Goal: Transaction & Acquisition: Purchase product/service

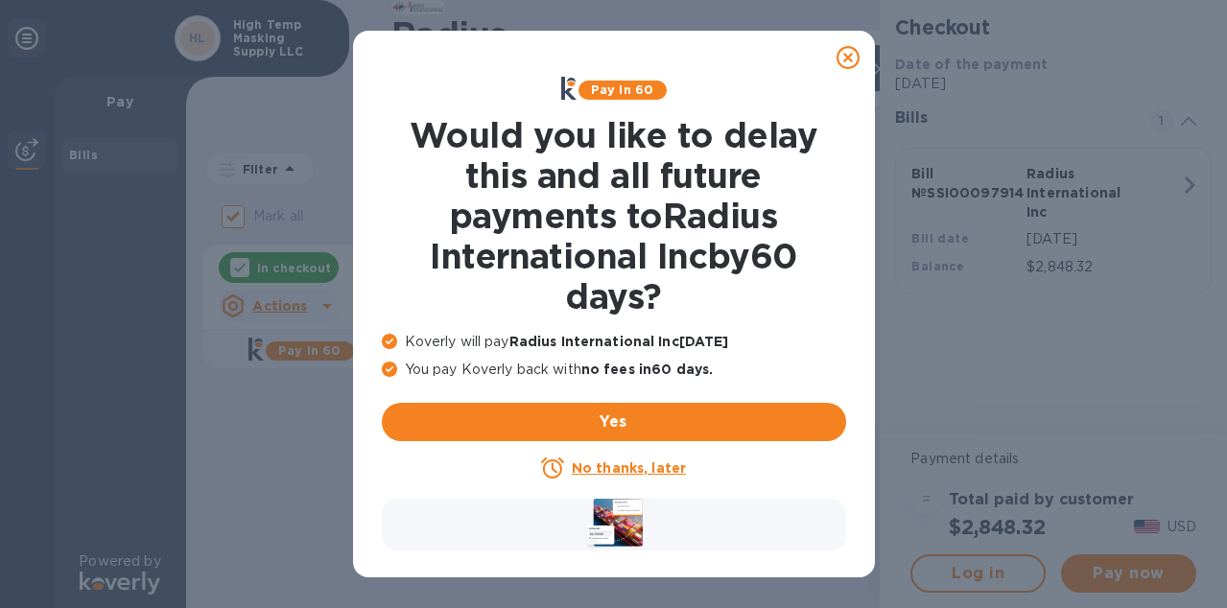
click at [843, 57] on icon at bounding box center [847, 57] width 23 height 23
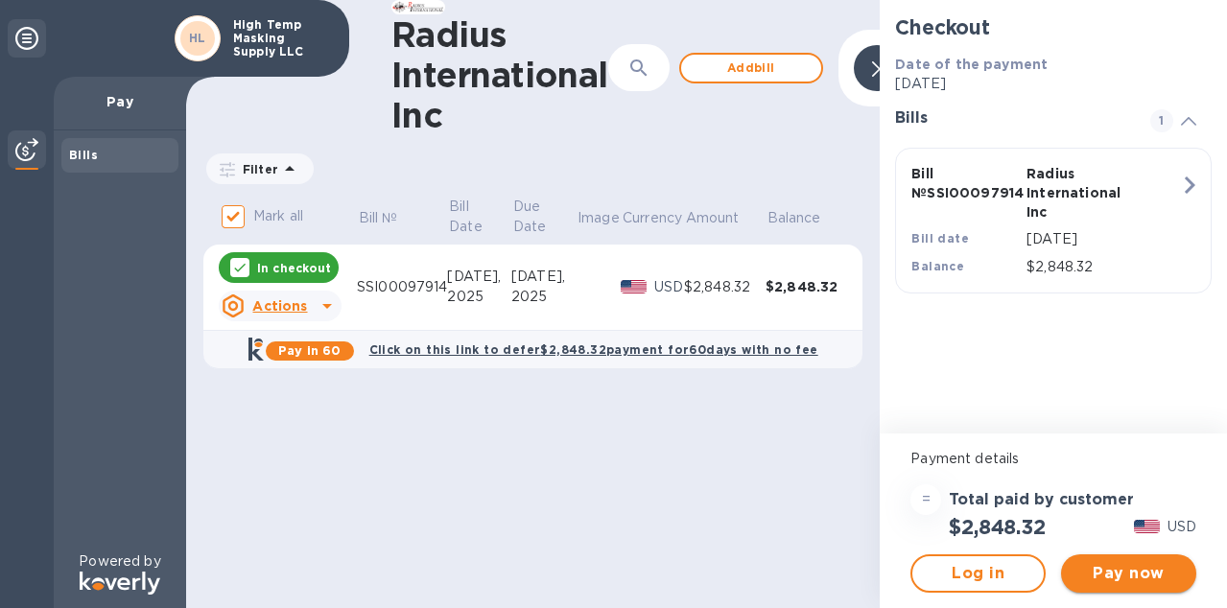
click at [1125, 571] on span "Pay now" at bounding box center [1128, 573] width 105 height 23
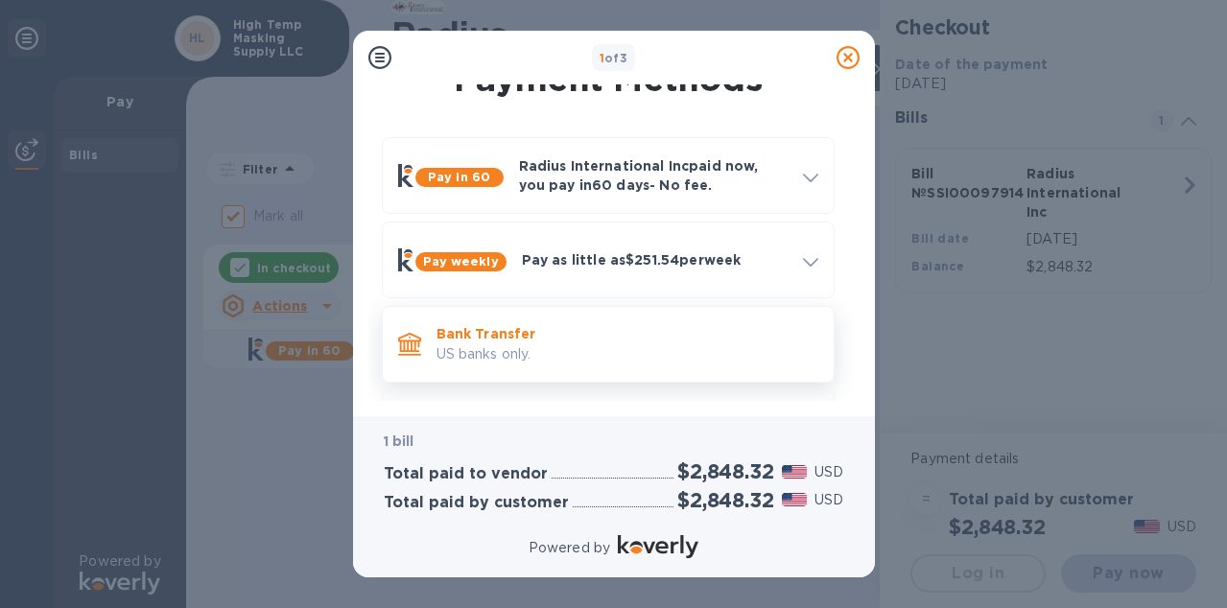
scroll to position [110, 0]
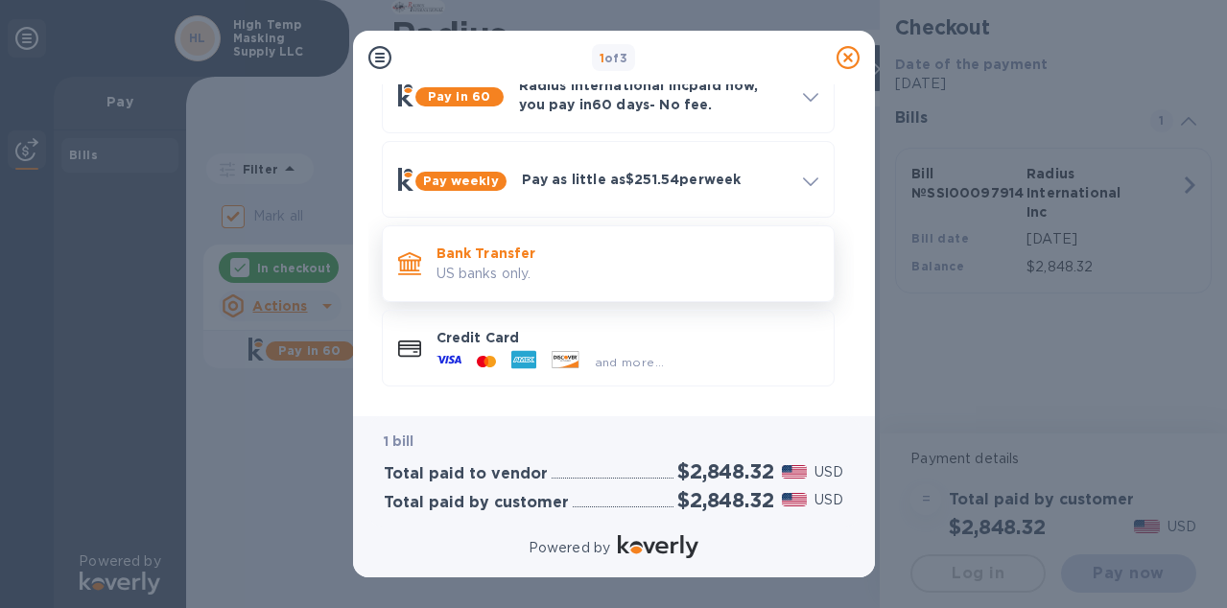
click at [724, 248] on p "Bank Transfer" at bounding box center [627, 253] width 382 height 19
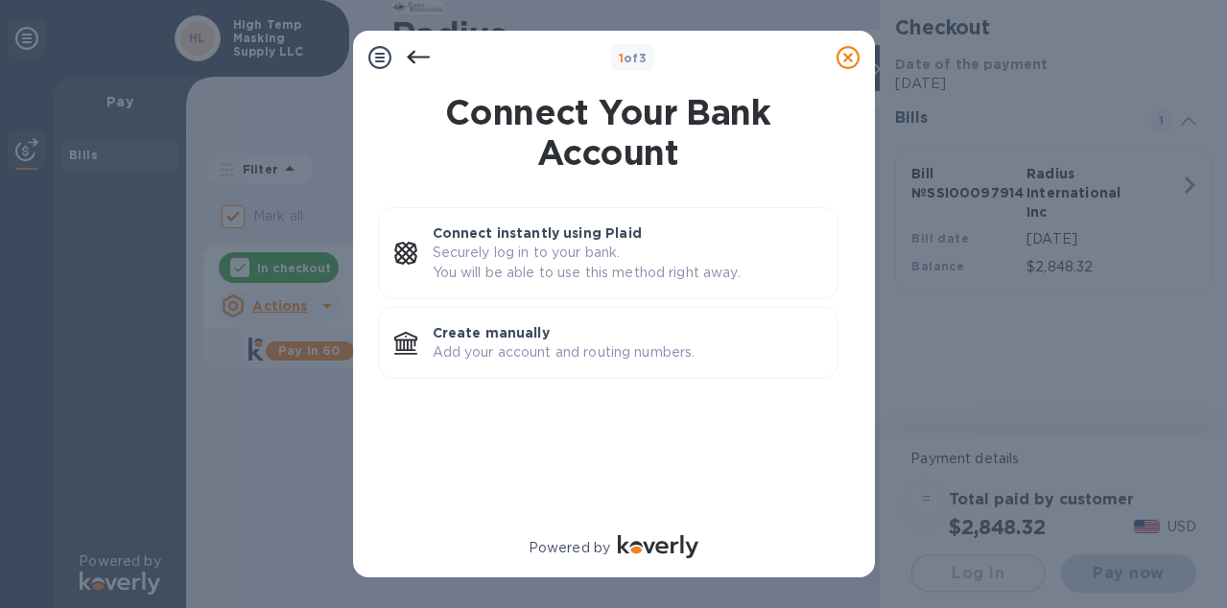
scroll to position [0, 0]
click at [656, 345] on p "Add your account and routing numbers." at bounding box center [627, 352] width 389 height 20
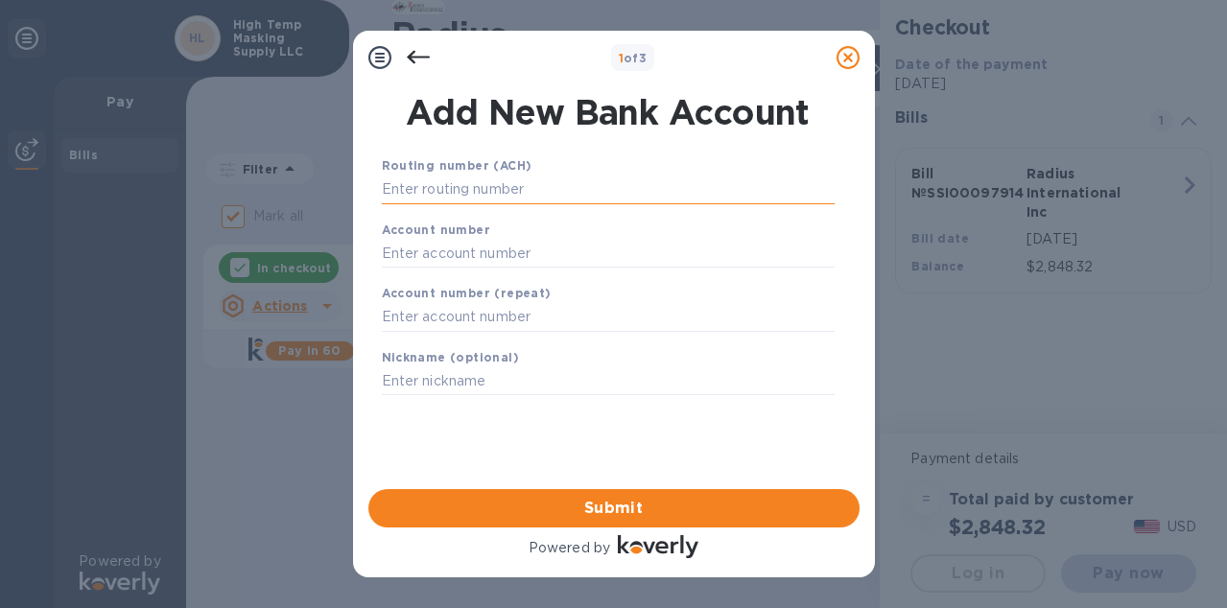
click at [593, 194] on input "text" at bounding box center [608, 190] width 453 height 29
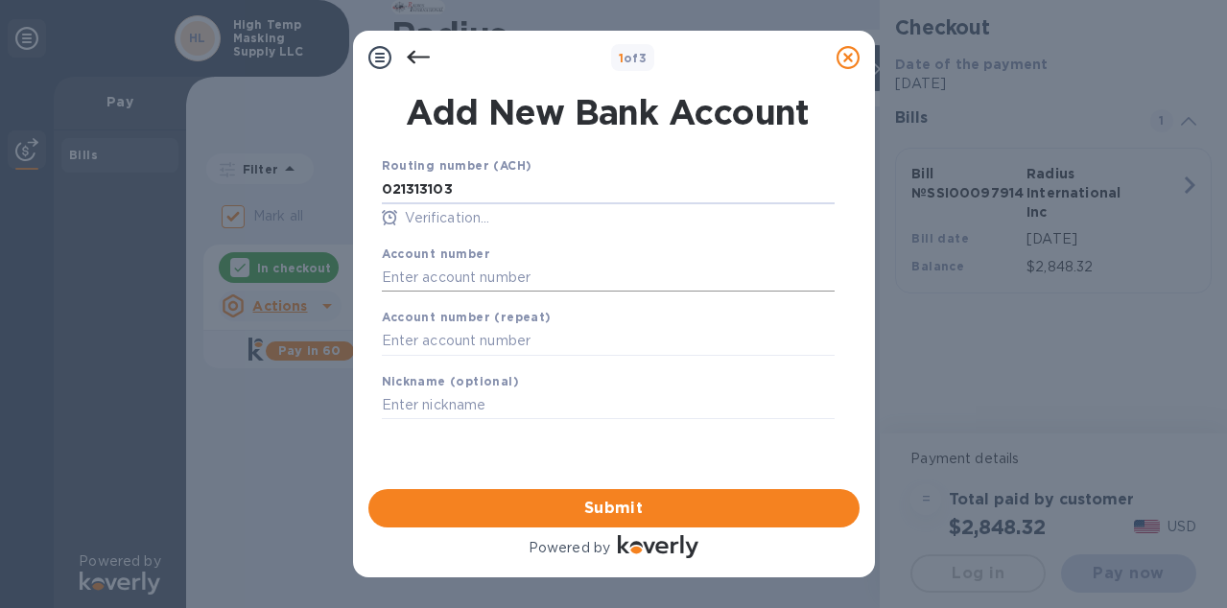
type input "021313103"
click at [409, 280] on input "text" at bounding box center [608, 277] width 453 height 29
click at [491, 273] on input "text" at bounding box center [608, 277] width 453 height 29
paste input "4014674419"
type input "4014674419"
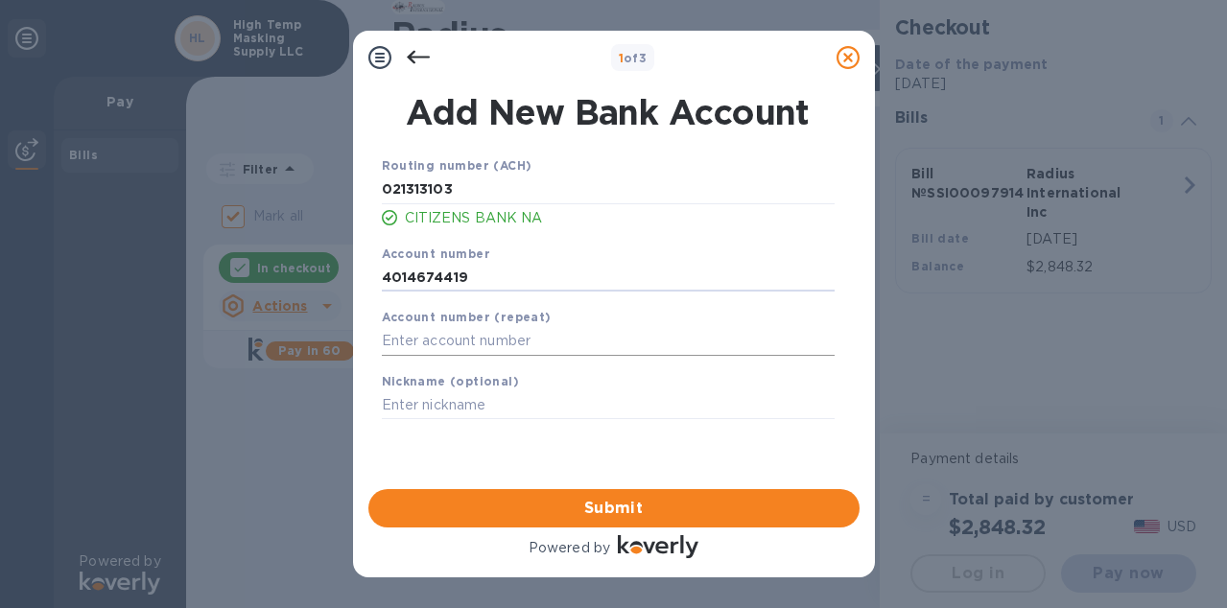
click at [464, 351] on input "text" at bounding box center [608, 341] width 453 height 29
paste input "4014674419"
type input "4014674419"
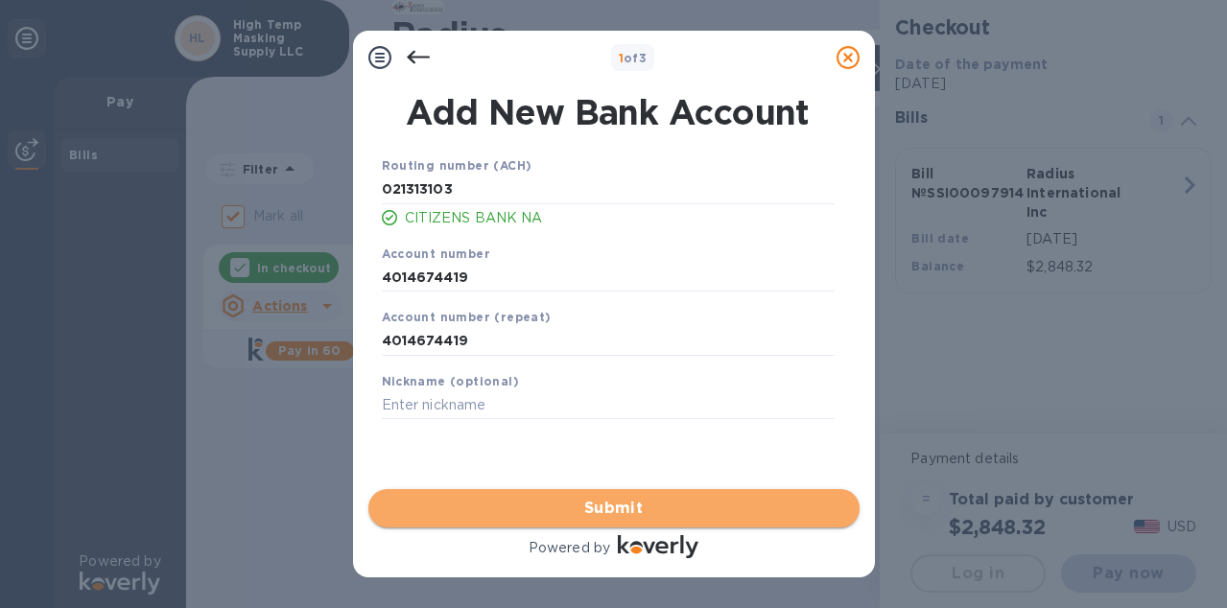
click at [517, 505] on span "Submit" at bounding box center [614, 508] width 460 height 23
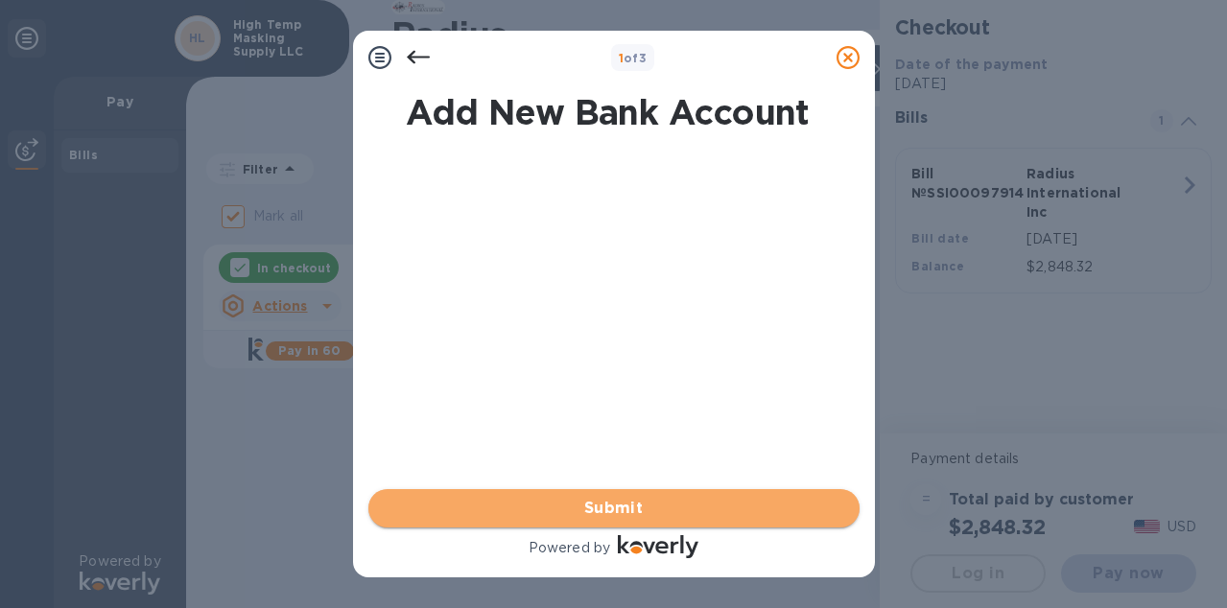
click at [517, 505] on span "Submit" at bounding box center [614, 508] width 460 height 23
